Goal: Task Accomplishment & Management: Use online tool/utility

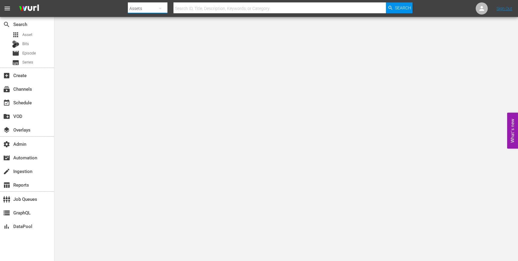
click at [153, 7] on button "button" at bounding box center [160, 8] width 15 height 15
click at [148, 24] on div "Channels" at bounding box center [147, 26] width 24 height 10
click at [196, 9] on input "text" at bounding box center [279, 8] width 212 height 15
paste input "amc_amcpresents_1"
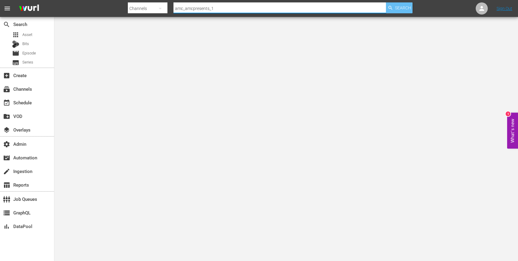
type input "amc_amcpresents_1"
click at [406, 8] on span "Search" at bounding box center [403, 7] width 16 height 11
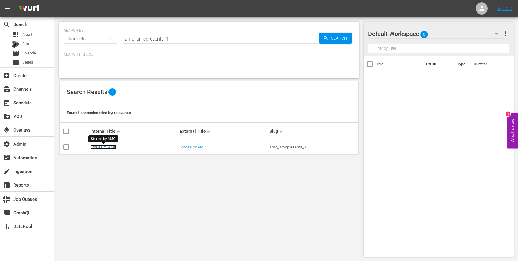
click at [102, 147] on link "Stories by AMC" at bounding box center [103, 147] width 26 height 5
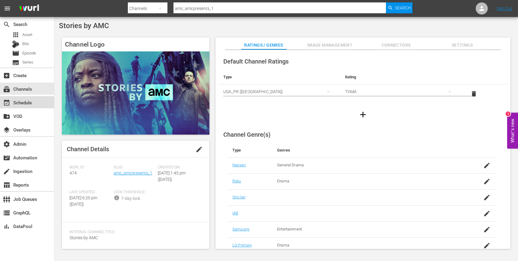
click at [42, 99] on div "event_available Schedule" at bounding box center [27, 102] width 54 height 12
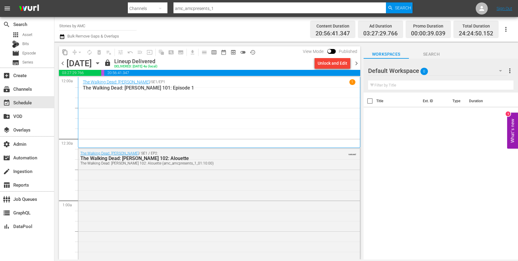
click at [99, 63] on icon "button" at bounding box center [97, 64] width 3 height 2
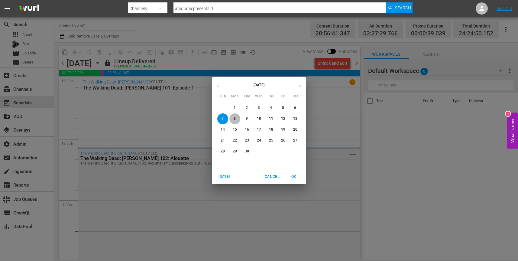
click at [236, 119] on span "8" at bounding box center [234, 118] width 11 height 5
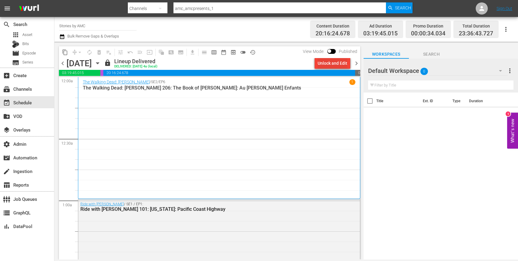
click at [335, 65] on div "Unlock and Edit" at bounding box center [333, 63] width 30 height 11
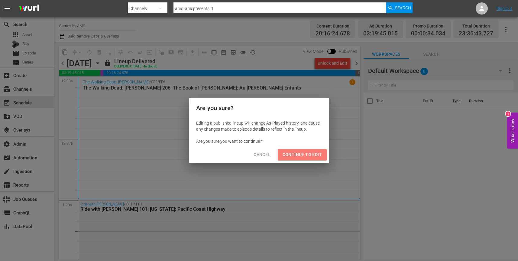
click at [307, 155] on span "Continue to Edit" at bounding box center [302, 155] width 39 height 8
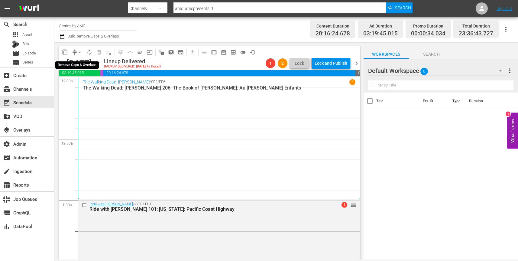
click at [77, 53] on span "arrow_drop_down" at bounding box center [80, 52] width 6 height 6
click at [79, 84] on li "Align to End of Previous Day" at bounding box center [79, 84] width 63 height 10
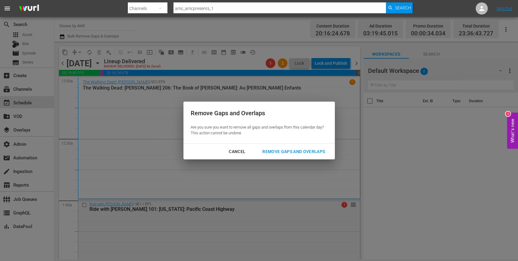
click at [292, 151] on div "Remove Gaps and Overlaps" at bounding box center [293, 152] width 72 height 8
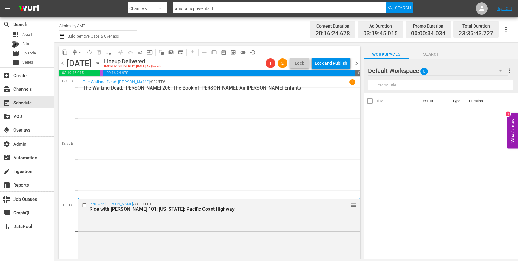
scroll to position [3, 0]
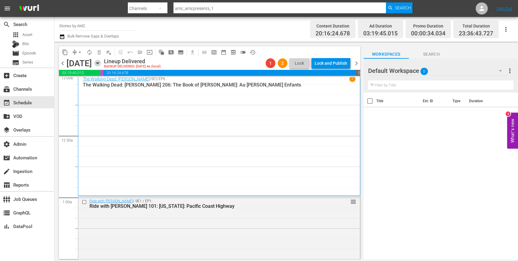
click at [99, 63] on icon "button" at bounding box center [97, 64] width 3 height 2
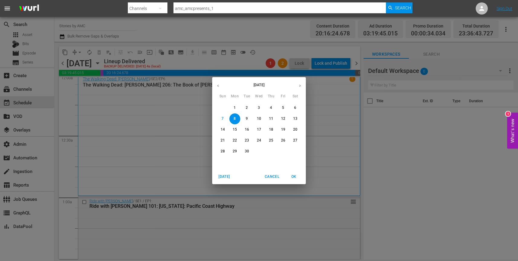
click at [246, 121] on button "9" at bounding box center [246, 118] width 11 height 11
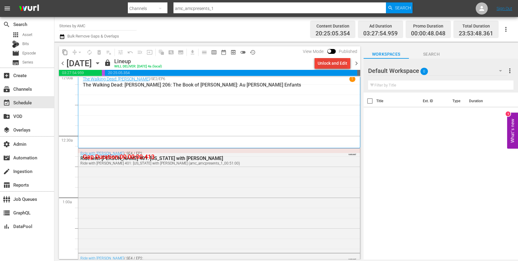
click at [333, 63] on div "Unlock and Edit" at bounding box center [333, 63] width 30 height 11
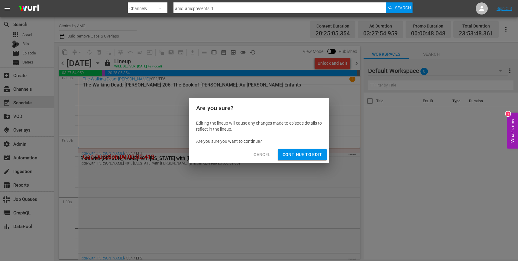
click at [308, 153] on span "Continue to Edit" at bounding box center [302, 155] width 39 height 8
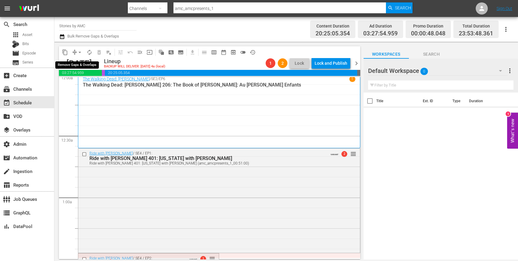
click at [74, 50] on span "compress" at bounding box center [75, 52] width 6 height 6
click at [75, 53] on button "arrow_drop_down" at bounding box center [80, 52] width 10 height 10
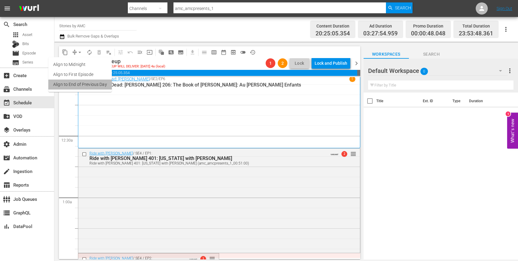
click at [88, 83] on li "Align to End of Previous Day" at bounding box center [79, 84] width 63 height 10
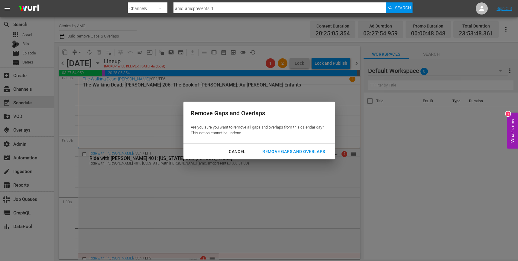
click at [292, 149] on div "Remove Gaps and Overlaps" at bounding box center [293, 152] width 72 height 8
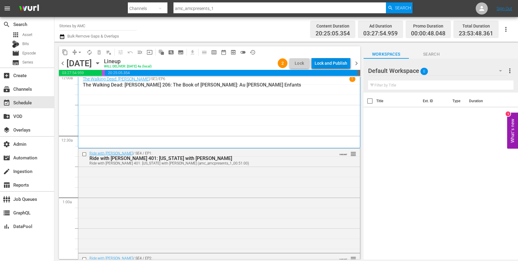
click at [327, 63] on div "Lock and Publish" at bounding box center [331, 63] width 33 height 11
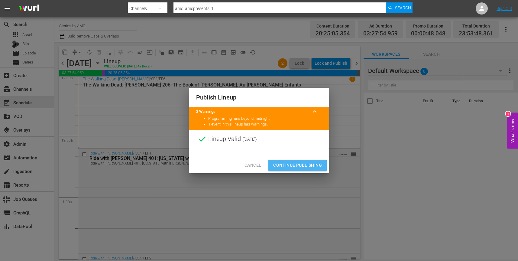
click at [293, 165] on span "Continue Publishing" at bounding box center [297, 165] width 49 height 8
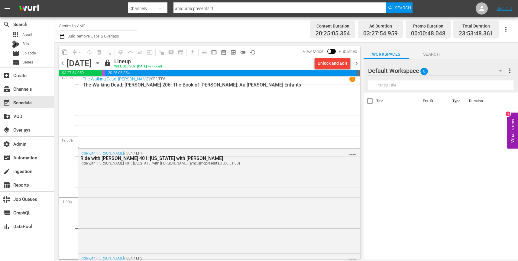
click at [101, 63] on icon "button" at bounding box center [97, 63] width 7 height 7
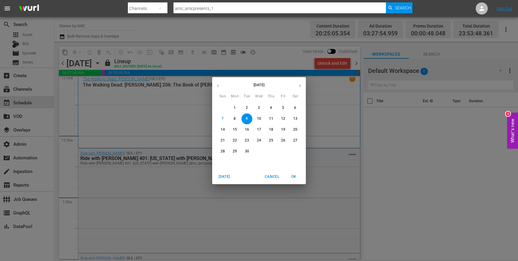
click at [234, 120] on p "8" at bounding box center [235, 118] width 2 height 5
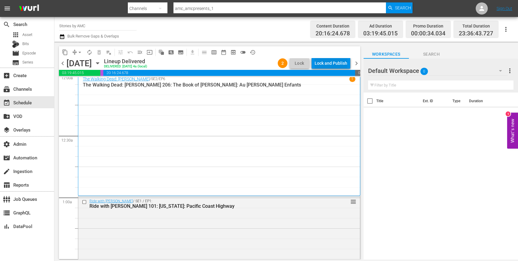
click at [337, 64] on div "Lock and Publish" at bounding box center [331, 63] width 33 height 11
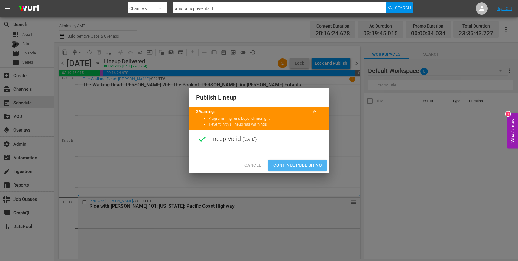
click at [307, 166] on span "Continue Publishing" at bounding box center [297, 165] width 49 height 8
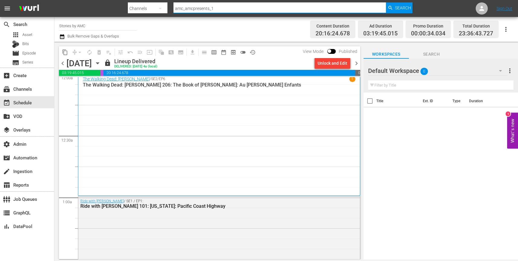
click at [238, 10] on input "amc_amcpresents_1" at bounding box center [279, 8] width 212 height 15
paste input "free_tv_networks_pamgrierssoulflix"
type input "free_tv_networks_pamgrierssoulflix_1"
click at [399, 9] on span "Search" at bounding box center [403, 7] width 16 height 11
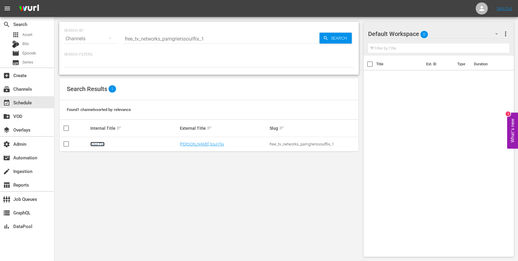
click at [102, 143] on link "Soul Flix" at bounding box center [97, 144] width 14 height 5
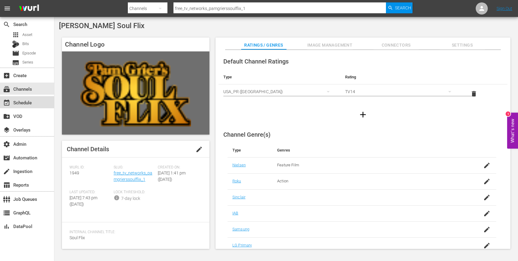
click at [37, 101] on div "event_available Schedule" at bounding box center [27, 102] width 54 height 12
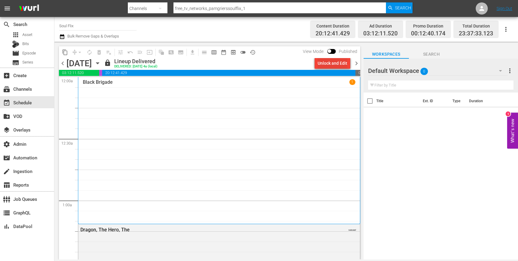
click at [332, 65] on div "Unlock and Edit" at bounding box center [333, 63] width 30 height 11
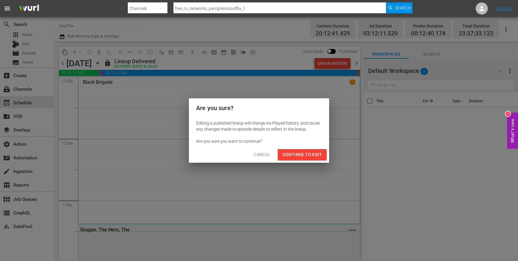
click at [305, 155] on span "Continue to Edit" at bounding box center [302, 155] width 39 height 8
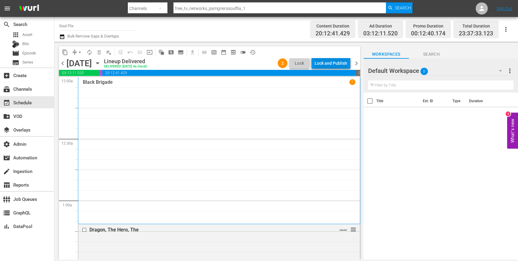
click at [339, 63] on div "Lock and Publish" at bounding box center [331, 63] width 33 height 11
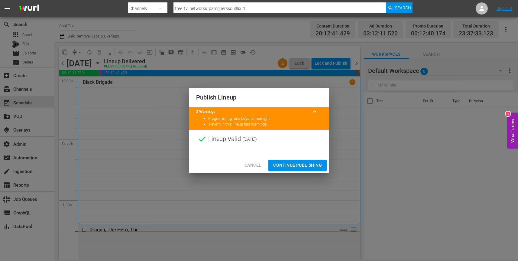
click at [297, 164] on span "Continue Publishing" at bounding box center [297, 165] width 49 height 8
